Goal: Information Seeking & Learning: Learn about a topic

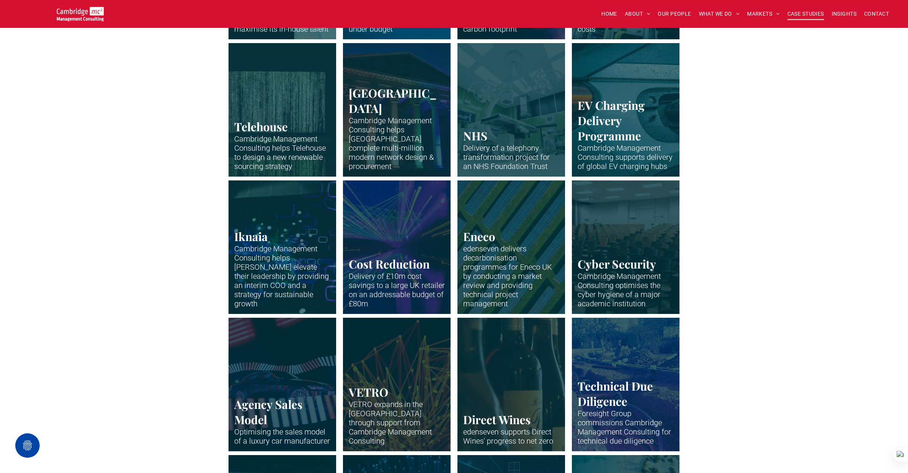
scroll to position [631, 0]
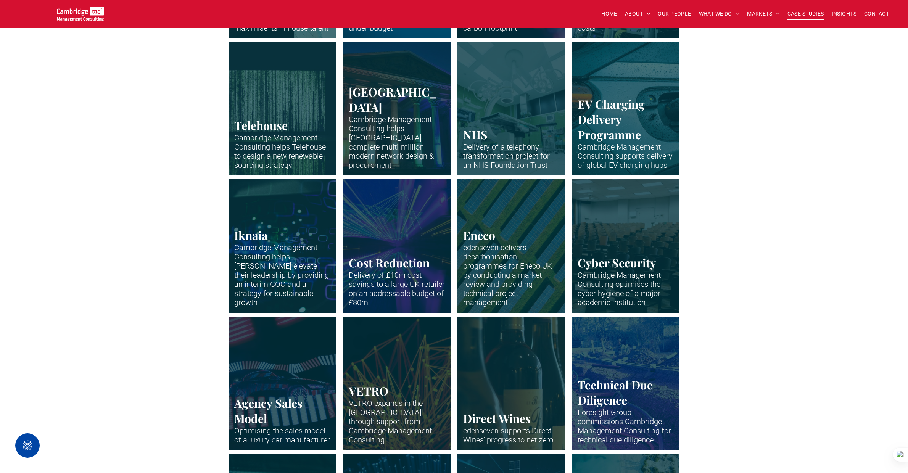
click at [602, 261] on link "Neon abstract" at bounding box center [626, 246] width 114 height 142
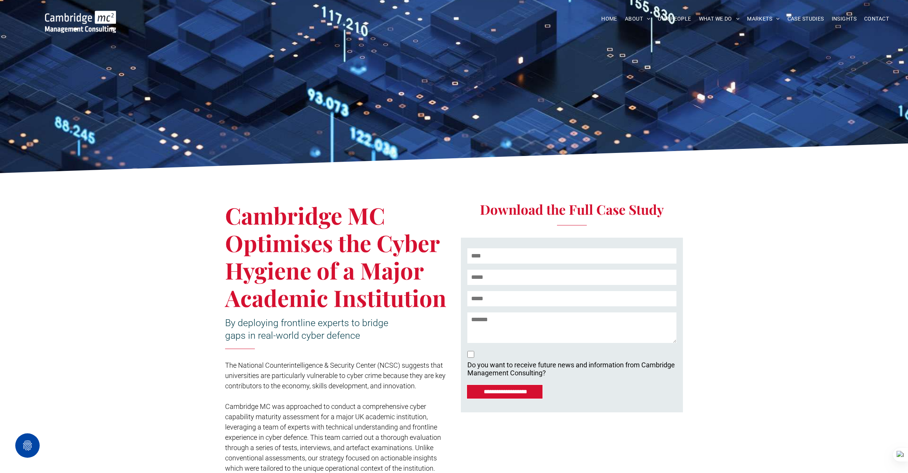
drag, startPoint x: 227, startPoint y: 215, endPoint x: 443, endPoint y: 290, distance: 228.4
click at [443, 290] on span "Cambridge MC Optimises the Cyber Hygiene of a Major Academic Institution" at bounding box center [335, 256] width 221 height 113
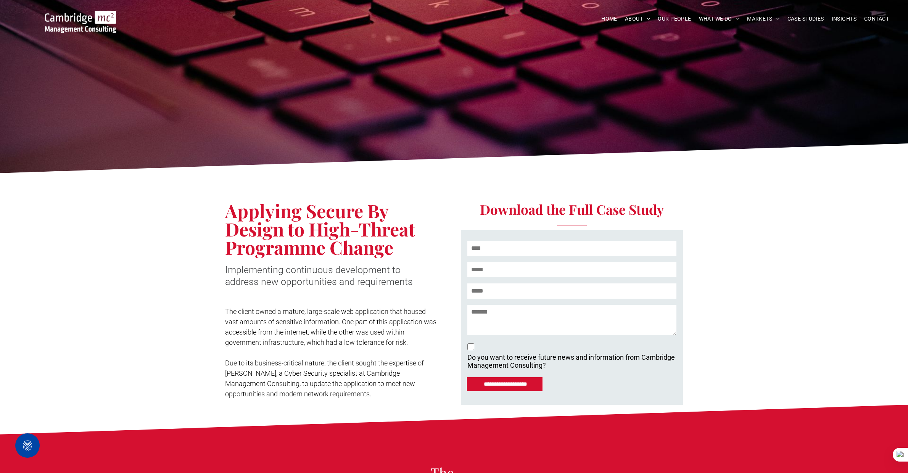
drag, startPoint x: 226, startPoint y: 212, endPoint x: 417, endPoint y: 246, distance: 194.5
click at [417, 246] on h1 "Applying Secure By Design to High-Threat Programme Change" at bounding box center [329, 228] width 209 height 55
